Goal: Information Seeking & Learning: Learn about a topic

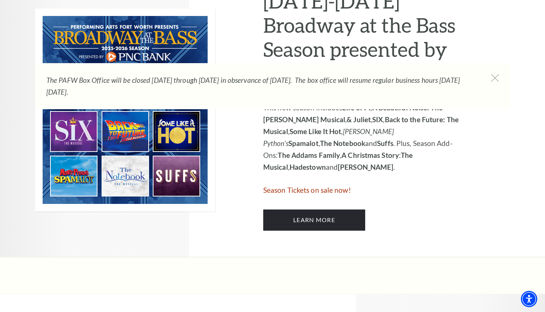
scroll to position [405, 0]
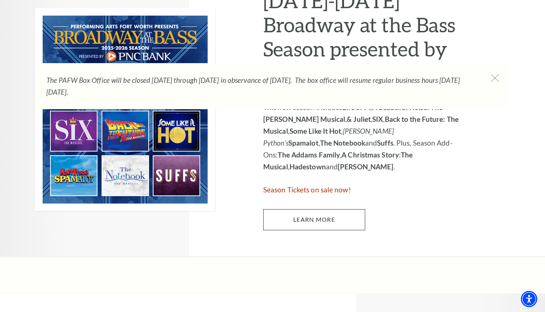
click at [286, 214] on link "Learn More" at bounding box center [314, 219] width 102 height 21
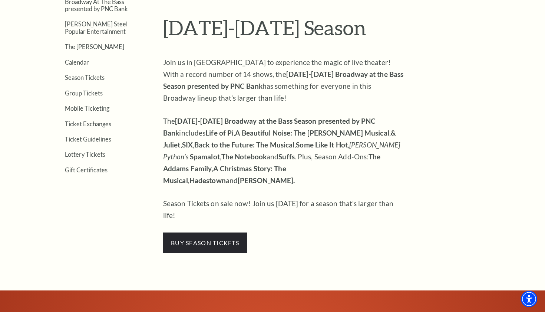
scroll to position [223, 0]
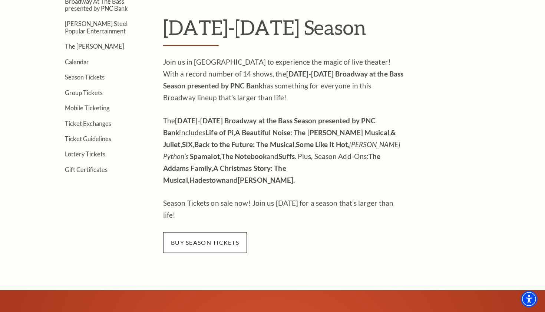
click at [227, 232] on span "buy season tickets" at bounding box center [205, 242] width 84 height 21
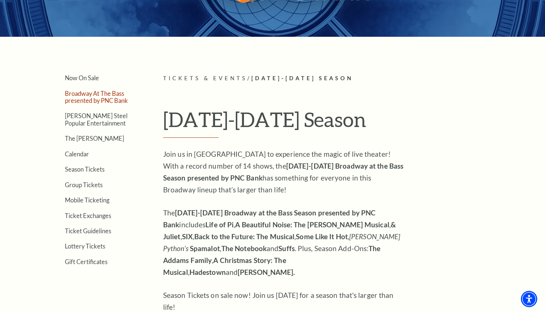
scroll to position [132, 0]
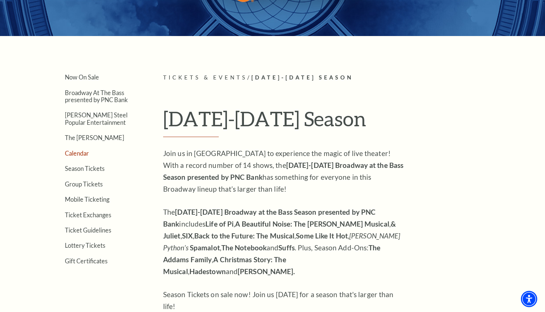
click at [82, 154] on link "Calendar" at bounding box center [77, 153] width 24 height 7
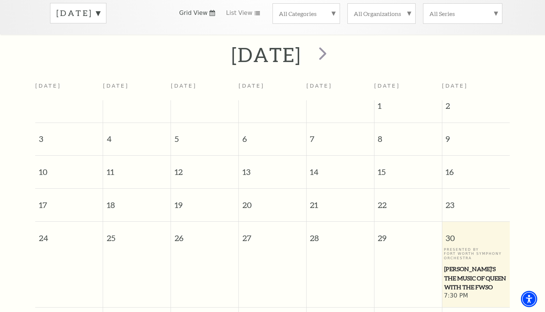
scroll to position [37, 0]
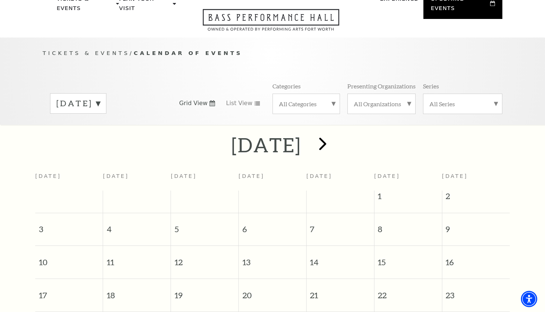
click at [334, 136] on span "next" at bounding box center [322, 143] width 21 height 21
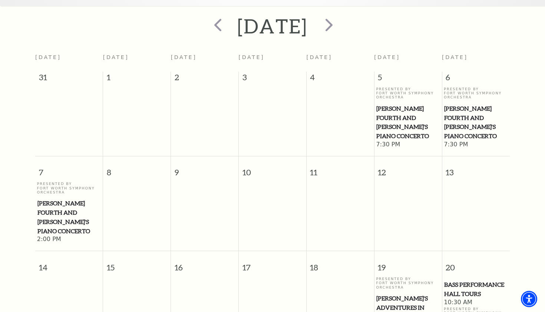
scroll to position [152, 0]
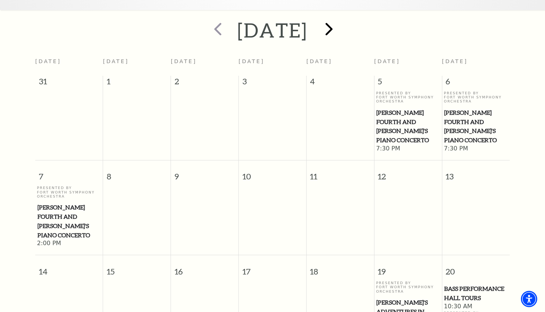
click at [340, 20] on span "next" at bounding box center [329, 28] width 21 height 21
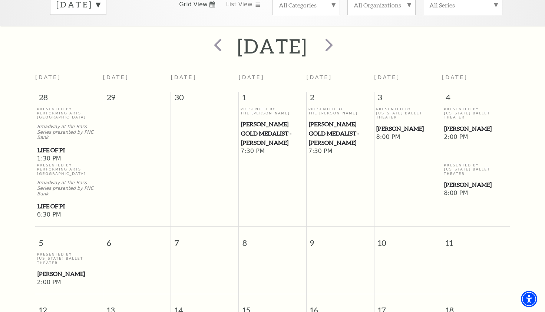
scroll to position [85, 0]
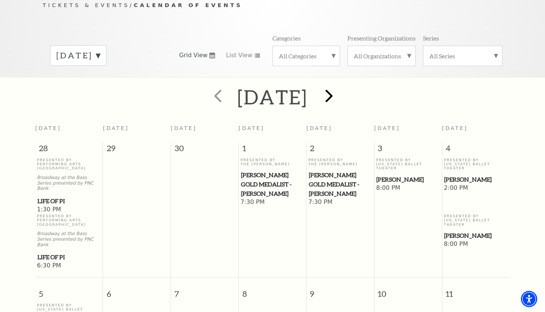
click at [340, 90] on span "next" at bounding box center [329, 95] width 21 height 21
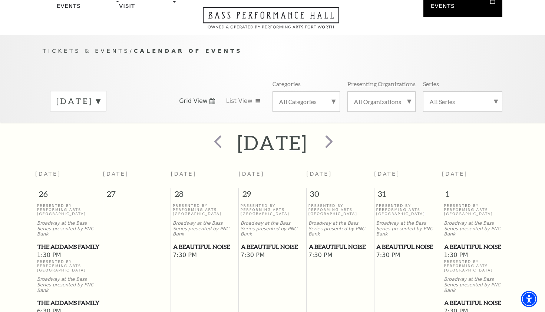
scroll to position [37, 0]
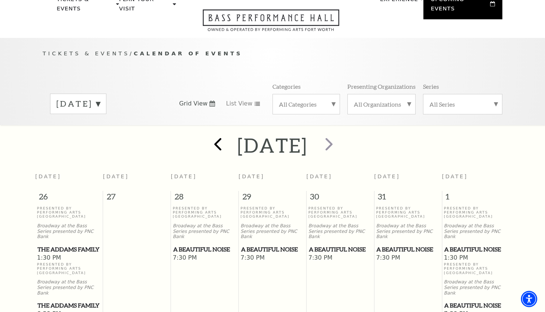
click at [207, 137] on span "prev" at bounding box center [217, 143] width 21 height 21
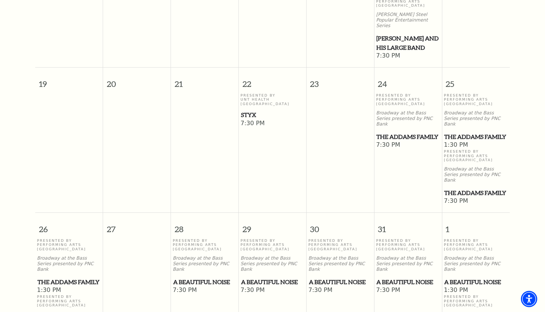
scroll to position [465, 0]
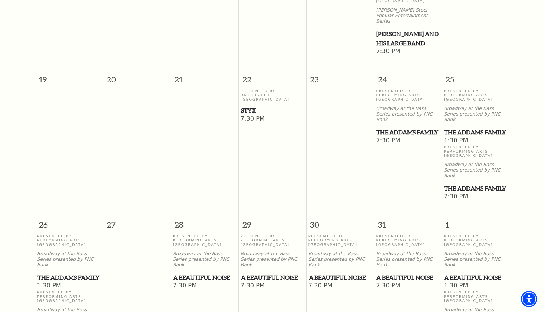
click at [456, 184] on span "The Addams Family" at bounding box center [475, 188] width 63 height 9
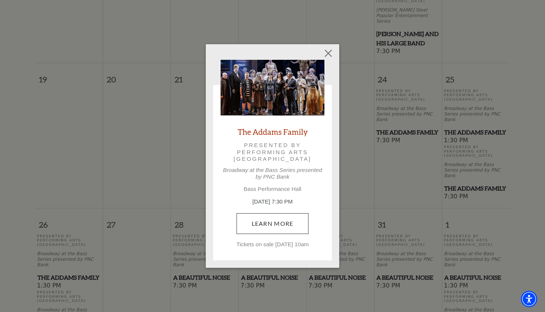
click at [288, 217] on link "Learn More" at bounding box center [273, 223] width 72 height 21
